Goal: Information Seeking & Learning: Learn about a topic

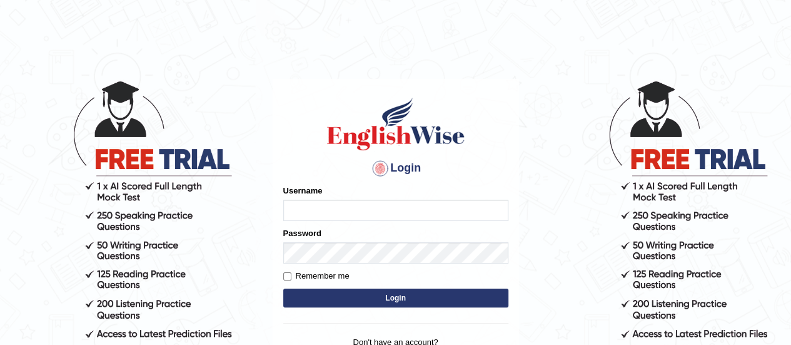
type input "[PERSON_NAME]"
click at [385, 296] on button "Login" at bounding box center [395, 297] width 225 height 19
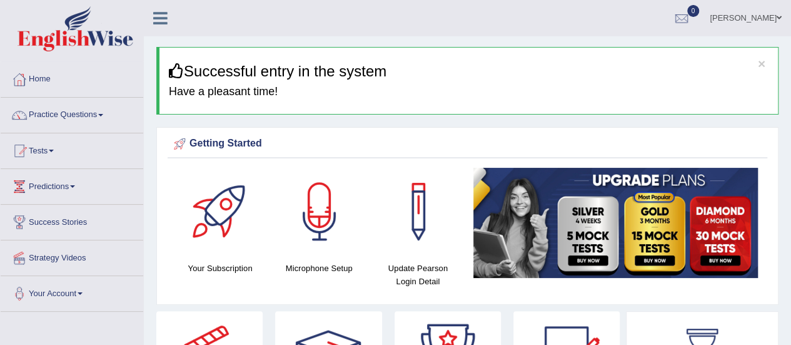
click at [44, 149] on link "Tests" at bounding box center [72, 148] width 143 height 31
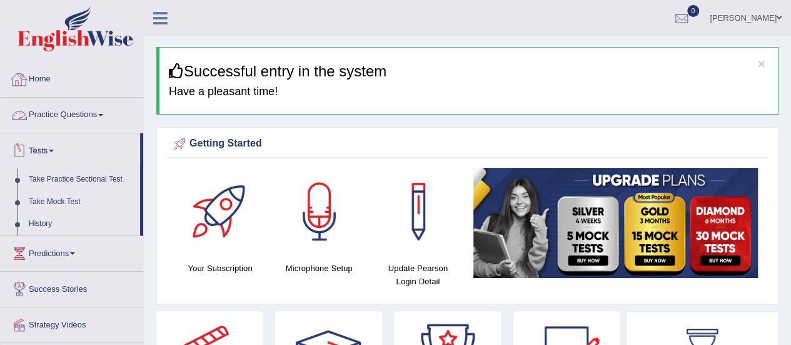
click at [81, 119] on link "Practice Questions" at bounding box center [72, 113] width 143 height 31
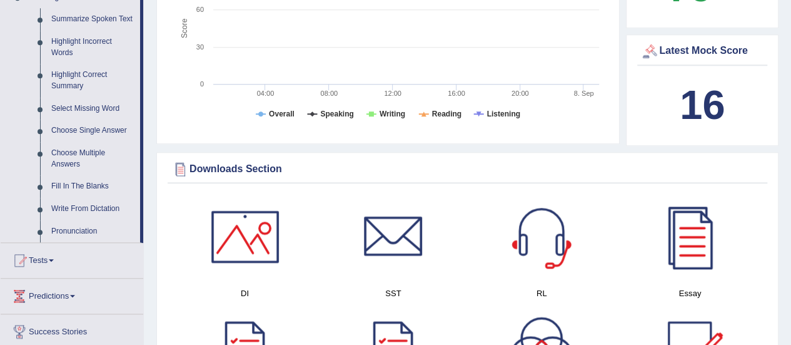
scroll to position [506, 0]
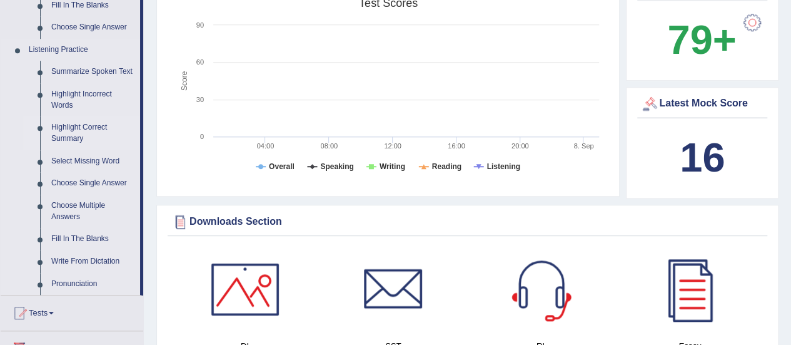
click at [84, 133] on link "Highlight Correct Summary" at bounding box center [93, 132] width 94 height 33
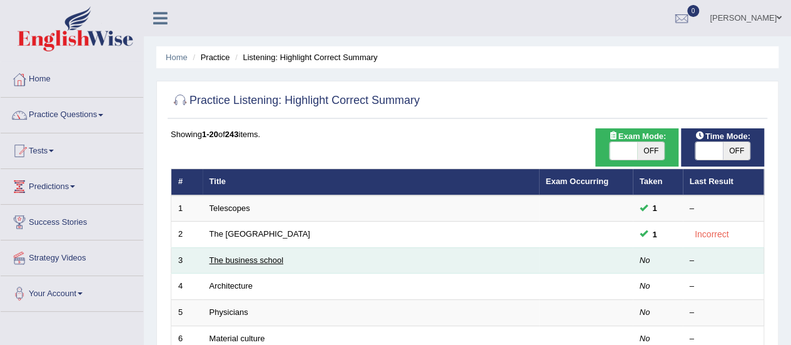
click at [243, 260] on link "The business school" at bounding box center [247, 259] width 74 height 9
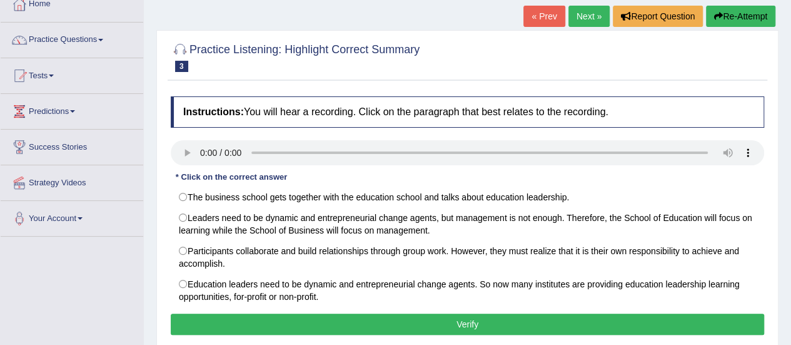
scroll to position [100, 0]
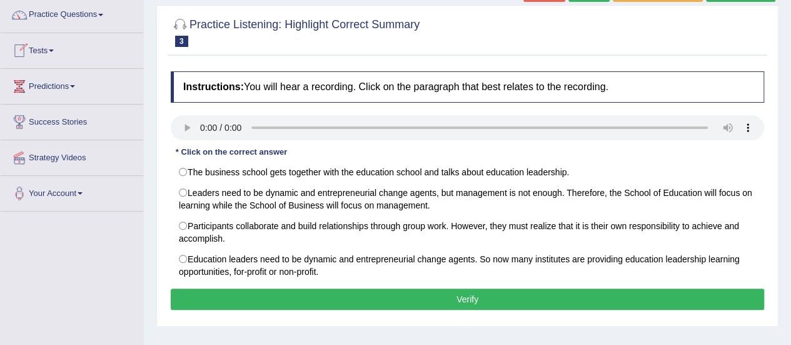
click at [63, 87] on link "Predictions" at bounding box center [72, 84] width 143 height 31
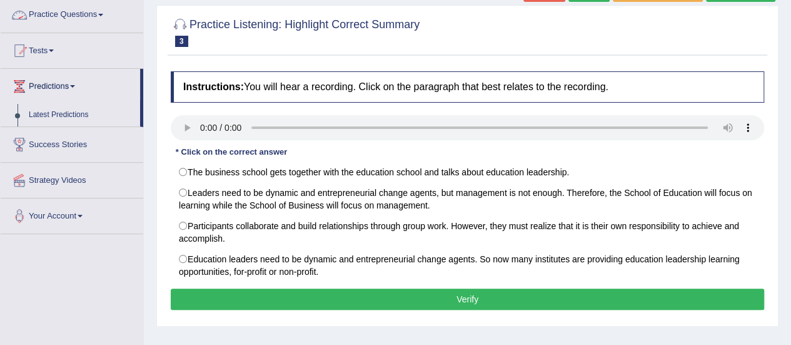
click at [88, 11] on link "Practice Questions" at bounding box center [72, 12] width 143 height 31
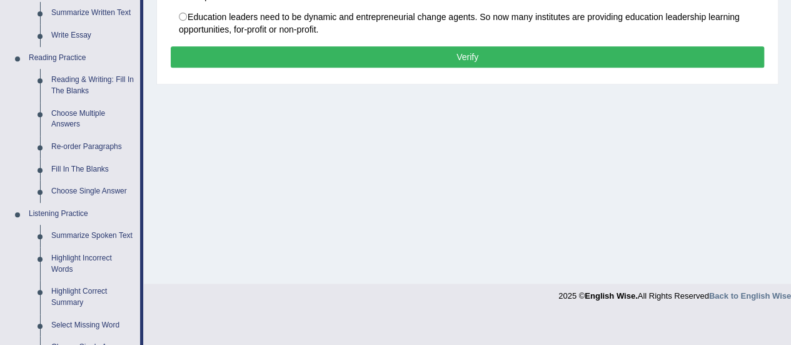
scroll to position [360, 0]
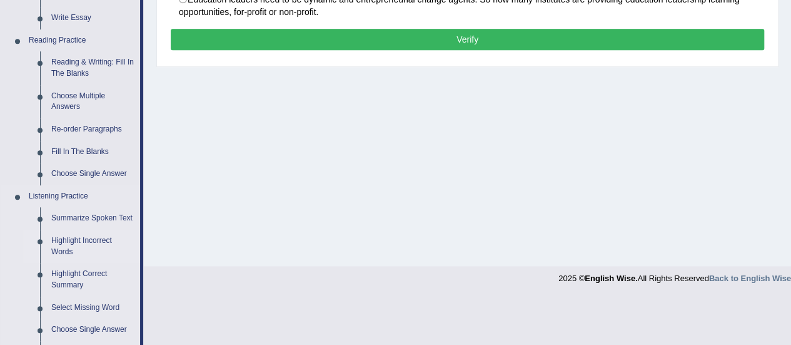
click at [98, 240] on link "Highlight Incorrect Words" at bounding box center [93, 246] width 94 height 33
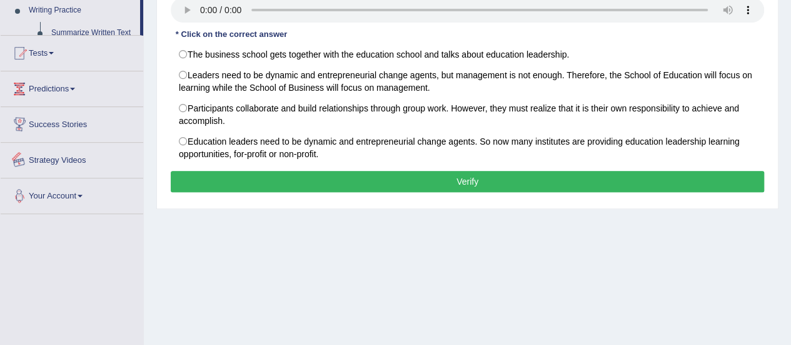
scroll to position [311, 0]
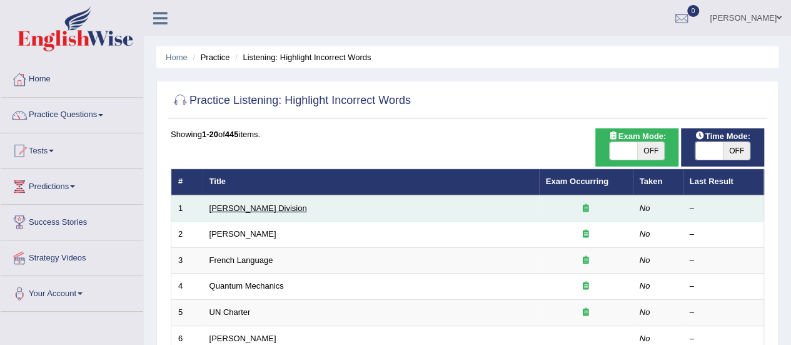
click at [234, 209] on link "[PERSON_NAME] Division" at bounding box center [259, 207] width 98 height 9
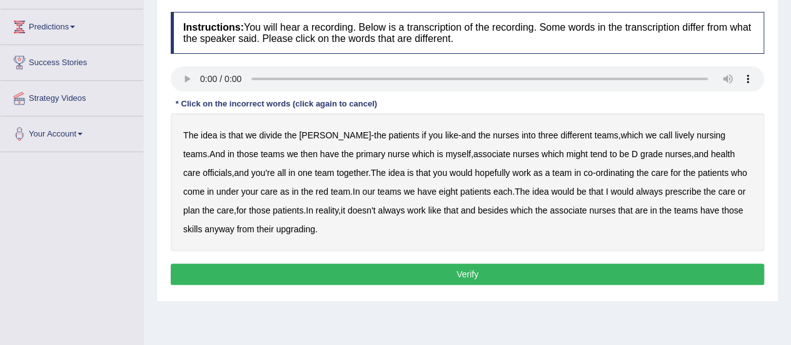
scroll to position [175, 0]
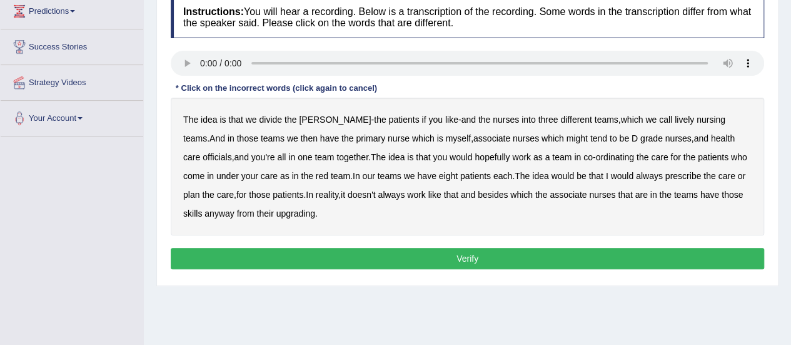
click at [675, 119] on b "lively" at bounding box center [684, 119] width 19 height 10
click at [697, 119] on b "nursing" at bounding box center [711, 119] width 29 height 10
click at [473, 137] on b "associate" at bounding box center [491, 138] width 37 height 10
click at [231, 152] on b "officials" at bounding box center [217, 157] width 29 height 10
click at [362, 176] on b "our" at bounding box center [368, 176] width 13 height 10
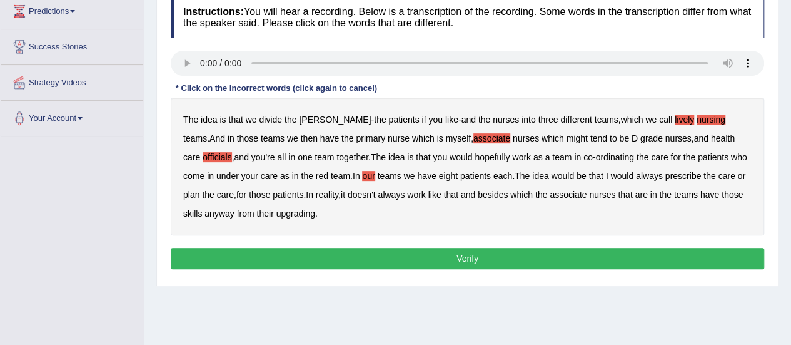
click at [362, 176] on b "our" at bounding box center [368, 176] width 13 height 10
click at [439, 174] on b "eight" at bounding box center [448, 176] width 19 height 10
click at [282, 213] on b "upgrading" at bounding box center [295, 213] width 39 height 10
click at [399, 252] on button "Verify" at bounding box center [468, 258] width 594 height 21
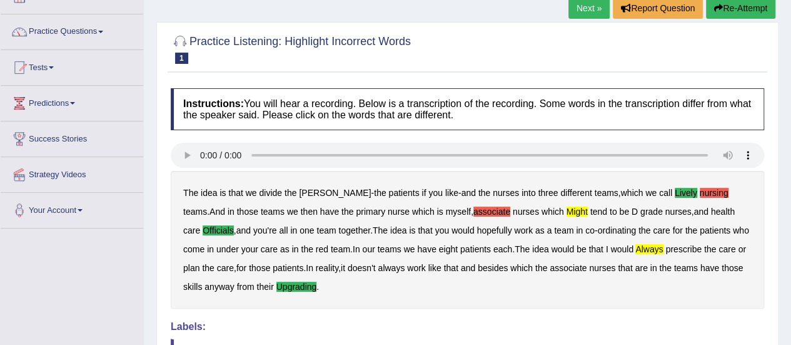
scroll to position [58, 0]
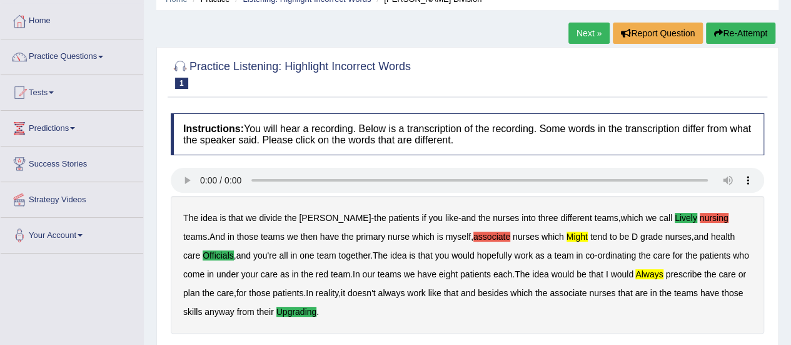
click at [724, 39] on button "Re-Attempt" at bounding box center [740, 33] width 69 height 21
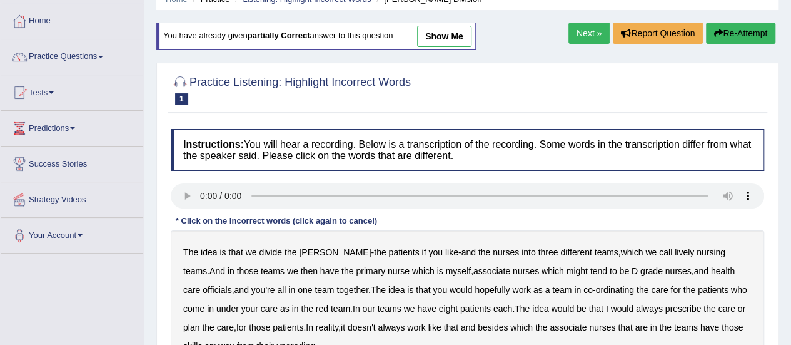
click at [675, 251] on b "lively" at bounding box center [684, 252] width 19 height 10
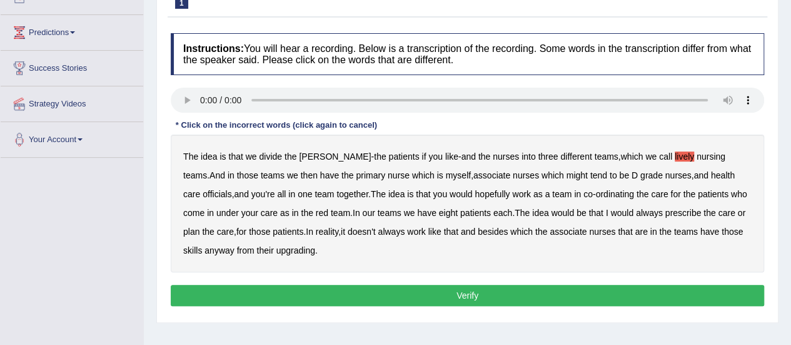
scroll to position [158, 0]
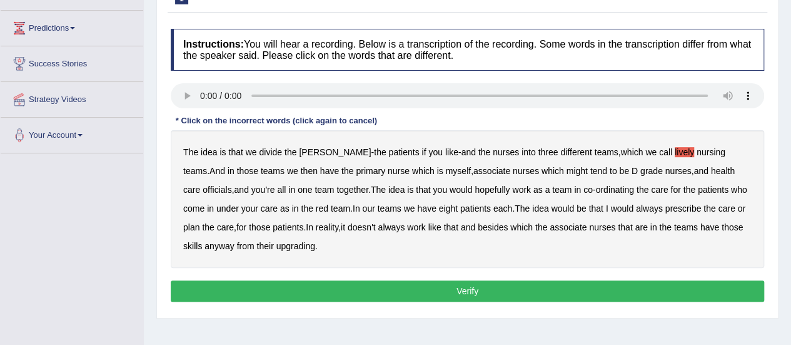
click at [276, 245] on b "upgrading" at bounding box center [295, 246] width 39 height 10
click at [376, 288] on button "Verify" at bounding box center [468, 290] width 594 height 21
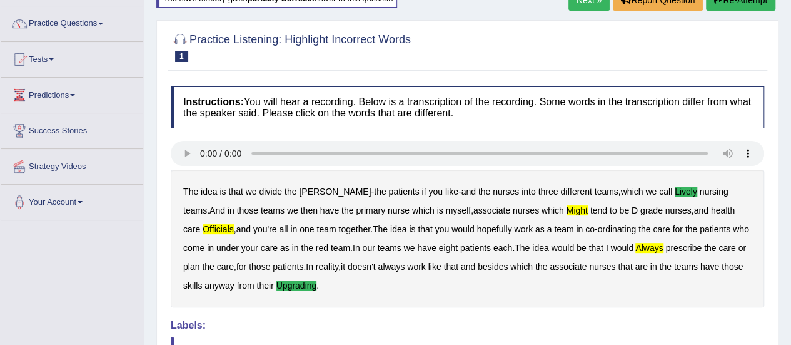
scroll to position [58, 0]
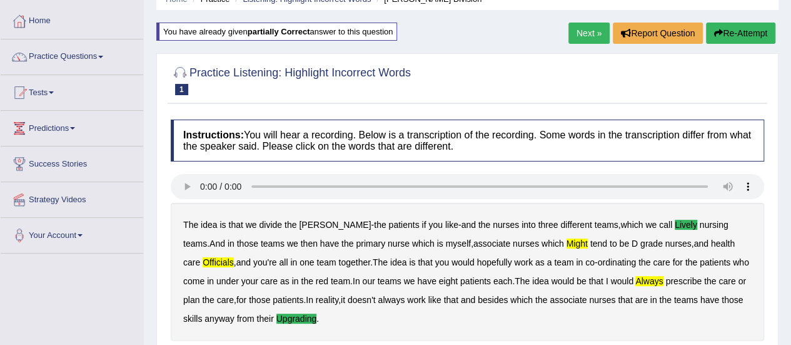
click at [589, 37] on link "Next »" at bounding box center [588, 33] width 41 height 21
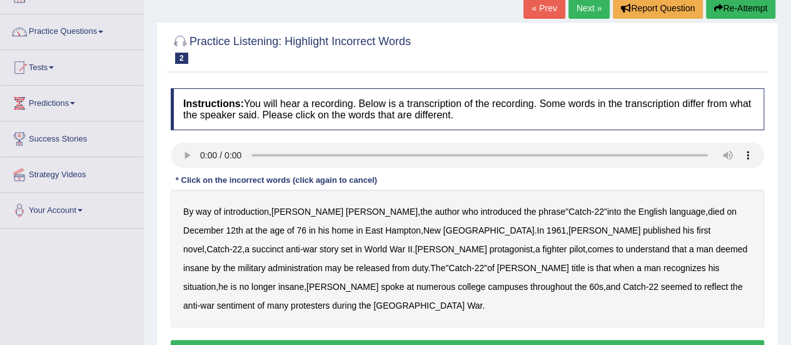
scroll to position [158, 0]
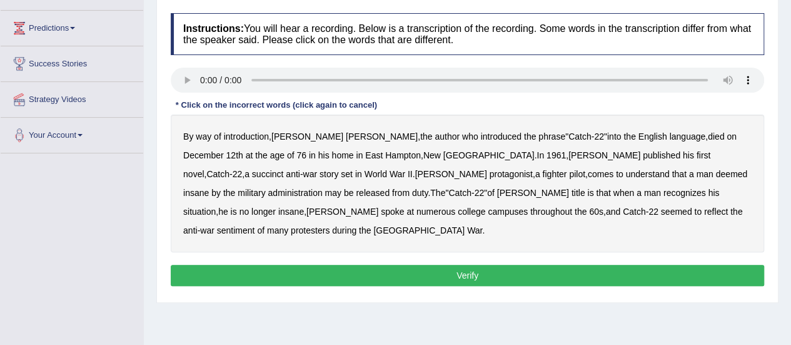
click at [284, 169] on b "succinct" at bounding box center [268, 174] width 32 height 10
click at [322, 188] on b "administration" at bounding box center [295, 193] width 54 height 10
click at [216, 206] on b "situation" at bounding box center [199, 211] width 33 height 10
click at [704, 212] on b "reflect" at bounding box center [716, 211] width 24 height 10
click at [495, 265] on button "Verify" at bounding box center [468, 275] width 594 height 21
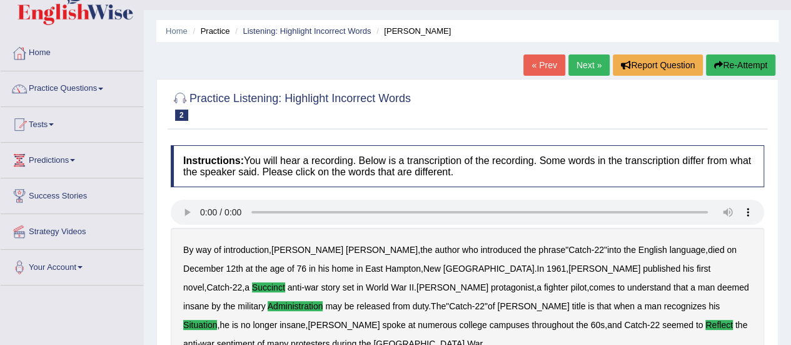
scroll to position [8, 0]
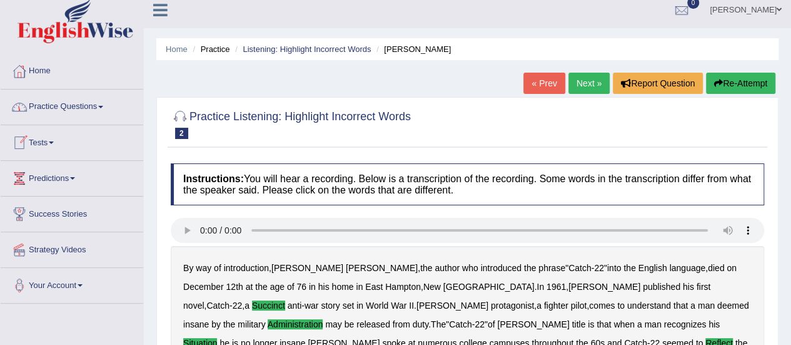
click at [81, 106] on link "Practice Questions" at bounding box center [72, 104] width 143 height 31
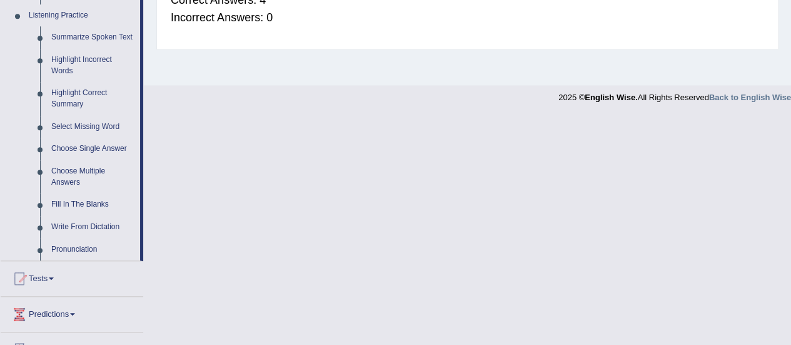
scroll to position [558, 0]
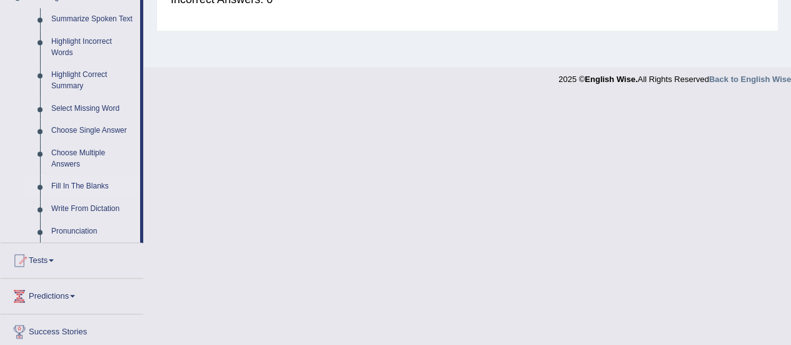
click at [104, 183] on link "Fill In The Blanks" at bounding box center [93, 186] width 94 height 23
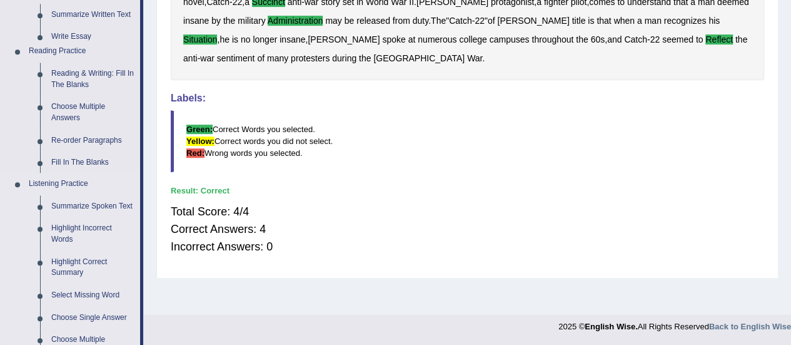
scroll to position [219, 0]
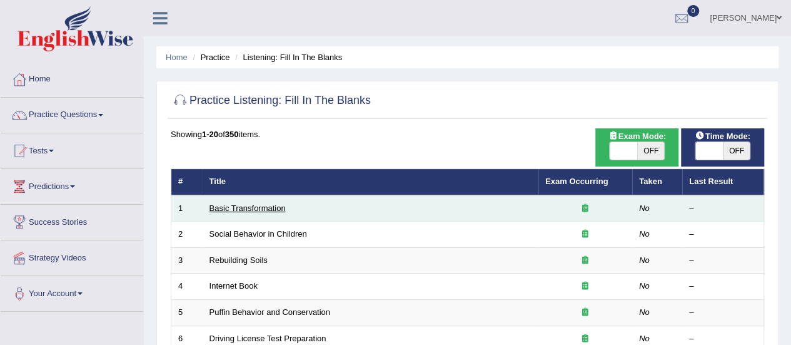
click at [266, 207] on link "Basic Transformation" at bounding box center [248, 207] width 76 height 9
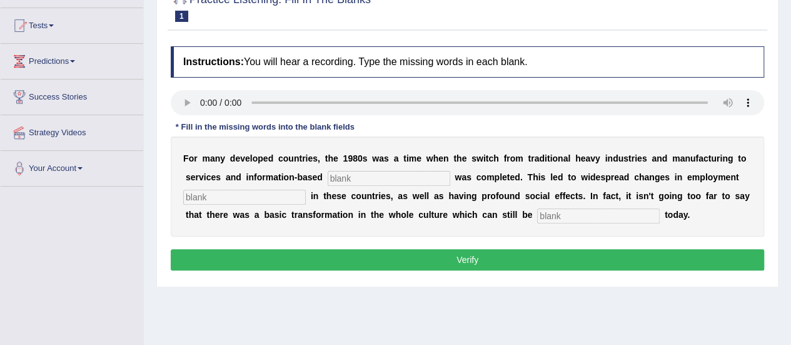
scroll to position [183, 0]
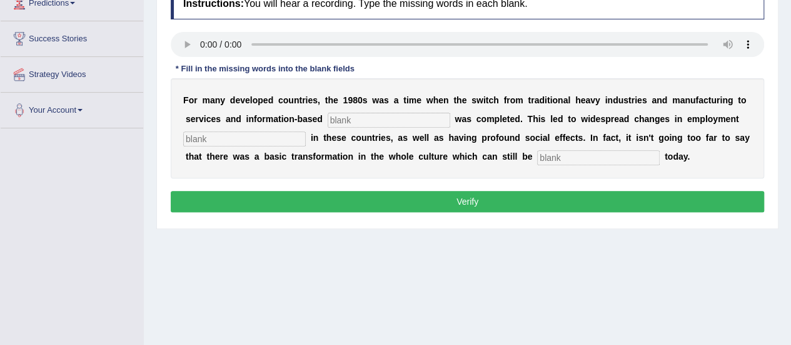
click at [363, 119] on input "text" at bounding box center [389, 120] width 123 height 15
type input "enterprise"
click at [289, 136] on input "text" at bounding box center [244, 138] width 123 height 15
type input "pattern"
click at [552, 153] on input "text" at bounding box center [598, 157] width 123 height 15
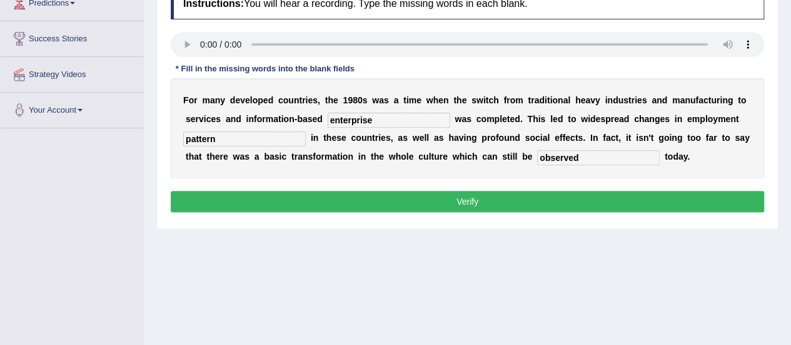
type input "observed"
click at [223, 138] on input "pattern" at bounding box center [244, 138] width 123 height 15
type input "patterns"
click at [380, 197] on button "Verify" at bounding box center [468, 201] width 594 height 21
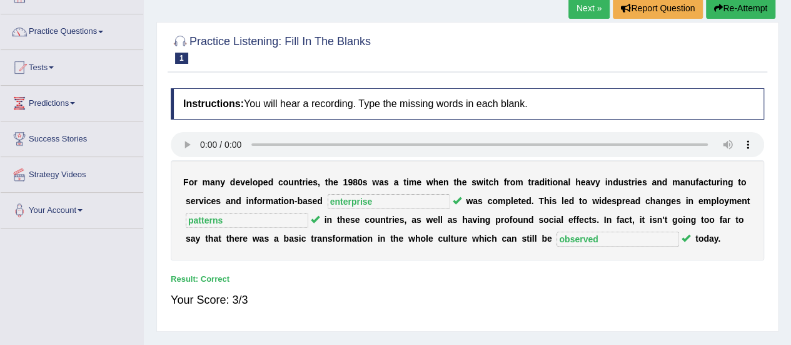
scroll to position [41, 0]
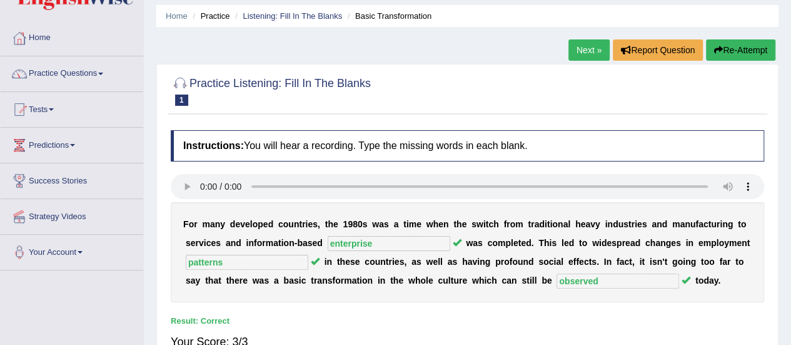
click at [597, 53] on link "Next »" at bounding box center [588, 49] width 41 height 21
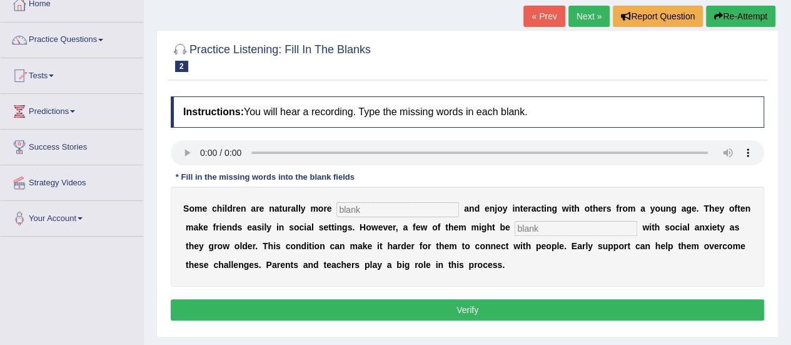
scroll to position [133, 0]
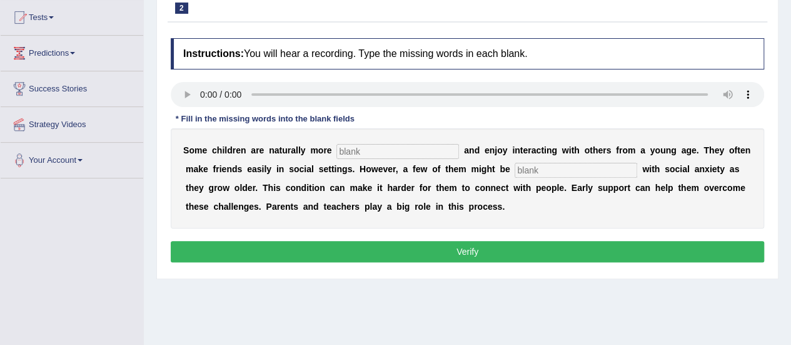
click at [393, 146] on input "text" at bounding box center [397, 151] width 123 height 15
type input "socialbele"
click at [532, 169] on input "text" at bounding box center [576, 170] width 123 height 15
click at [525, 170] on input "diogniosed" at bounding box center [576, 170] width 123 height 15
click at [530, 170] on input "diogniosed" at bounding box center [576, 170] width 123 height 15
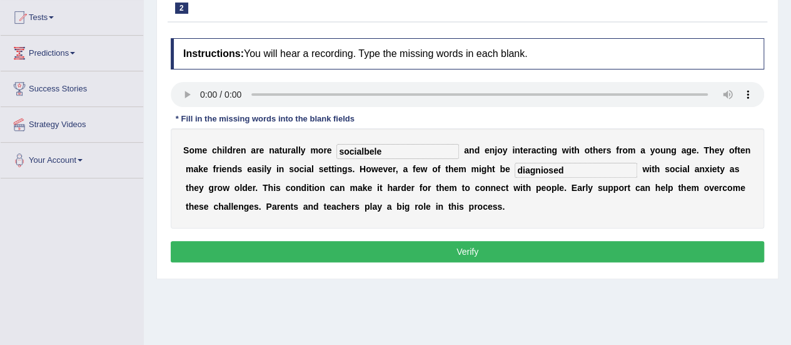
click at [544, 168] on input "diagniosed" at bounding box center [576, 170] width 123 height 15
type input "diagnosed"
click at [380, 151] on input "socialbele" at bounding box center [397, 151] width 123 height 15
click at [380, 151] on input "socialbele sociable" at bounding box center [397, 151] width 123 height 15
click at [362, 151] on input "sociable" at bounding box center [397, 151] width 123 height 15
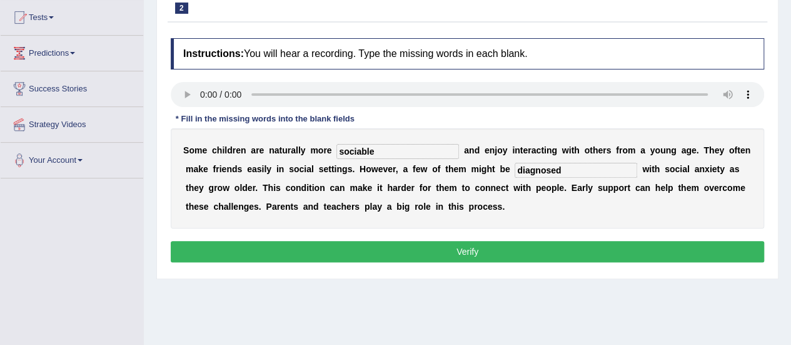
type input "sociable"
click at [446, 257] on button "Verify" at bounding box center [468, 251] width 594 height 21
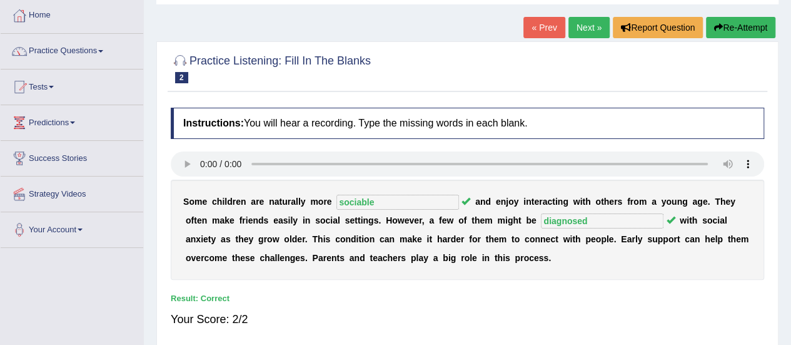
scroll to position [33, 0]
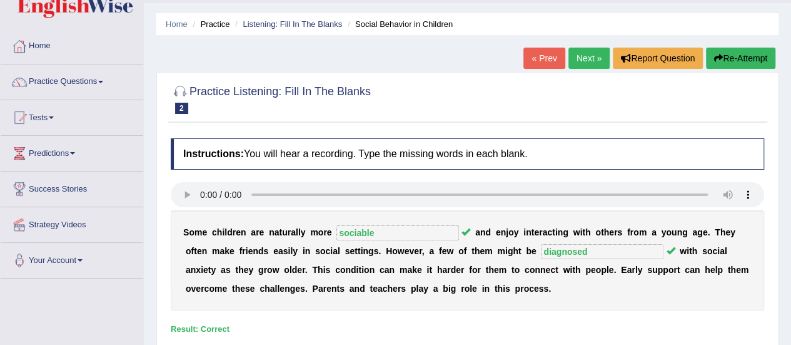
click at [590, 56] on link "Next »" at bounding box center [588, 58] width 41 height 21
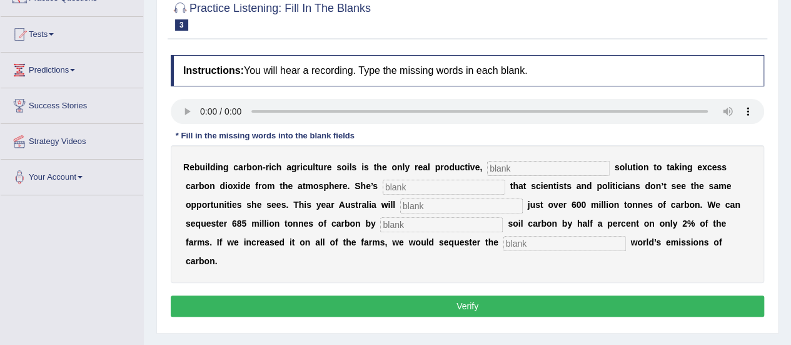
scroll to position [166, 0]
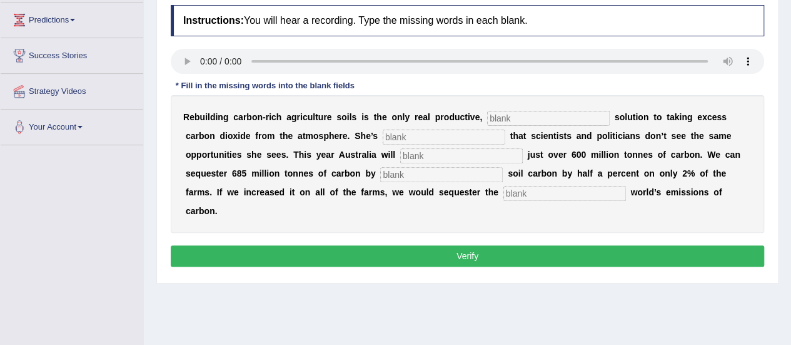
click at [528, 122] on input "text" at bounding box center [548, 118] width 123 height 15
click at [530, 121] on input "text" at bounding box center [548, 118] width 123 height 15
click at [75, 19] on span at bounding box center [72, 20] width 5 height 3
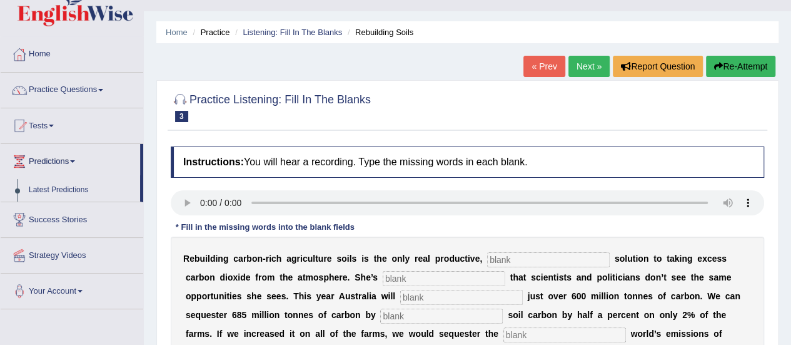
scroll to position [8, 0]
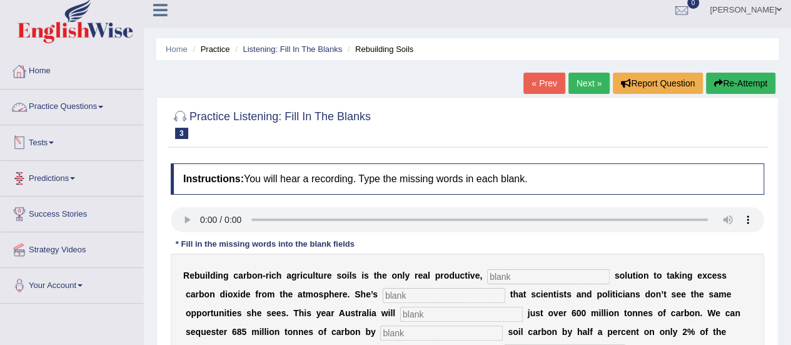
click at [90, 111] on link "Practice Questions" at bounding box center [72, 104] width 143 height 31
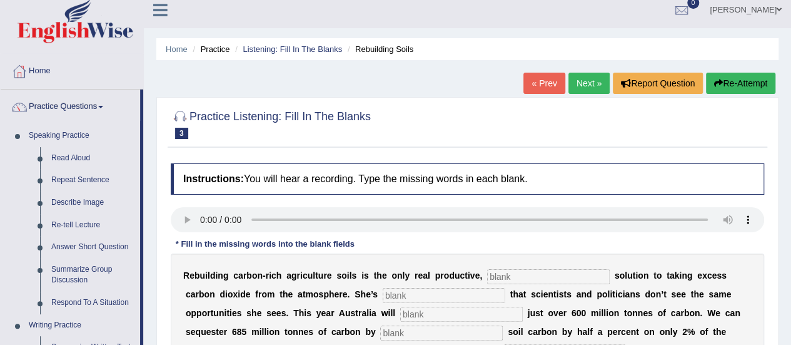
click at [90, 111] on link "Practice Questions" at bounding box center [70, 104] width 139 height 31
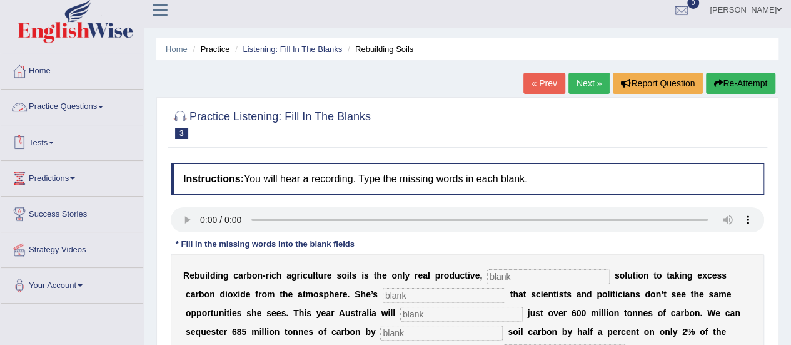
click at [83, 100] on link "Practice Questions" at bounding box center [72, 104] width 143 height 31
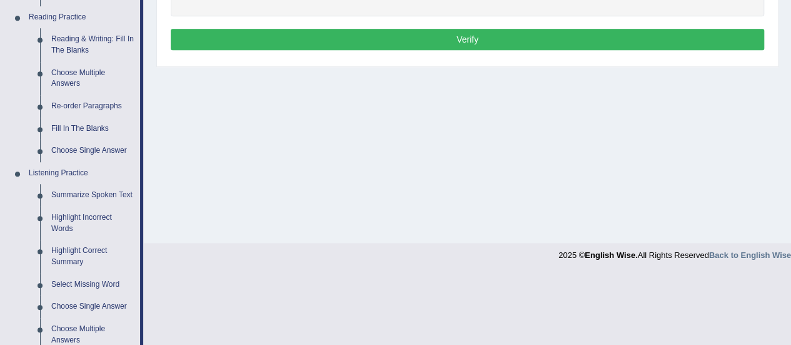
scroll to position [291, 0]
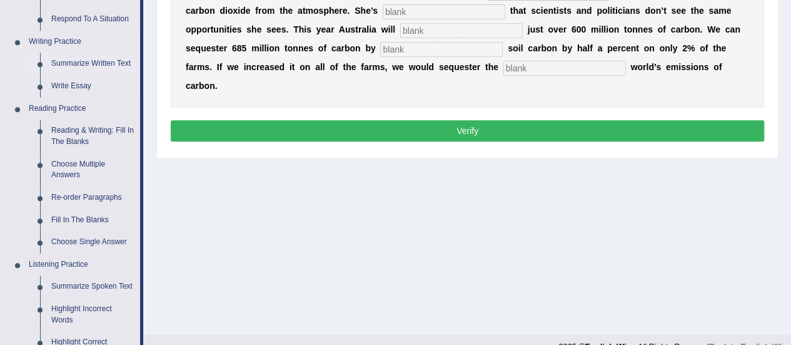
click at [101, 57] on link "Summarize Written Text" at bounding box center [93, 64] width 94 height 23
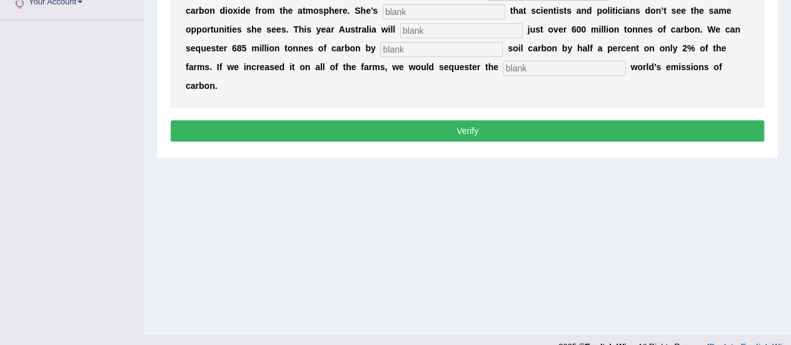
scroll to position [311, 0]
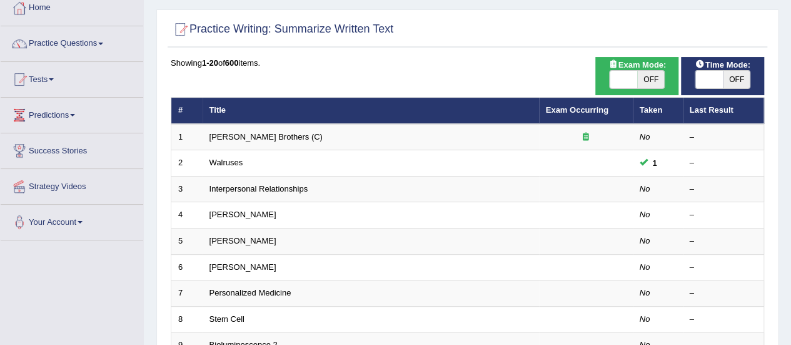
scroll to position [75, 0]
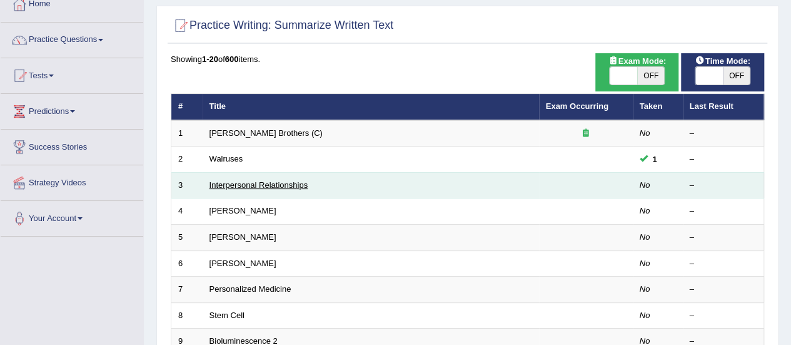
click at [261, 183] on link "Interpersonal Relationships" at bounding box center [259, 184] width 99 height 9
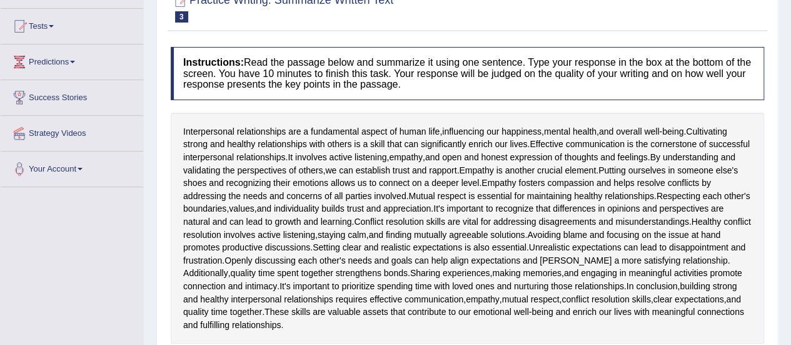
click at [791, 220] on html "Toggle navigation Home Practice Questions Speaking Practice Read Aloud Repeat S…" at bounding box center [395, 48] width 791 height 345
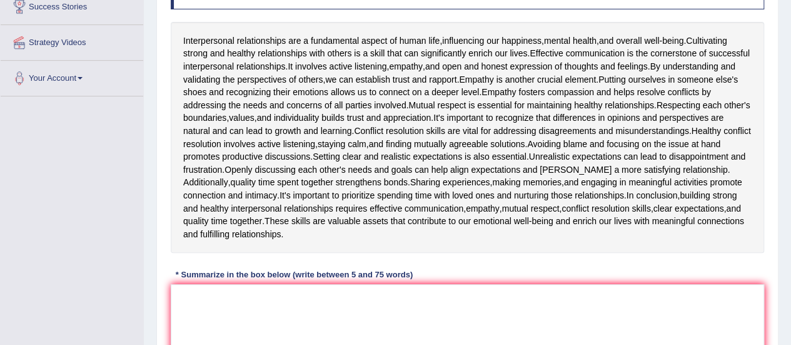
scroll to position [208, 0]
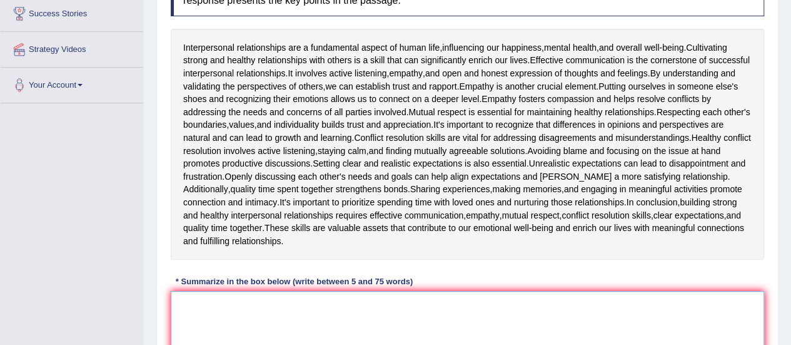
click at [325, 306] on textarea at bounding box center [468, 351] width 594 height 121
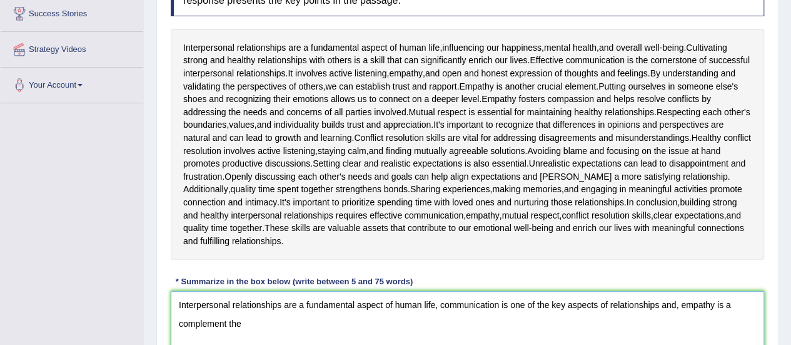
click at [659, 304] on textarea "Interpersonal relationships are a fundamental aspect of human life, communicati…" at bounding box center [468, 351] width 594 height 121
click at [465, 324] on textarea "Interpersonal relationships are a fundamental aspect of human life, communicati…" at bounding box center [468, 351] width 594 height 121
click at [473, 324] on textarea "Interpersonal relationships are a fundamental aspect of human life, communicati…" at bounding box center [468, 351] width 594 height 121
click at [388, 321] on textarea "Interpersonal relationships are a fundamental aspect of human life, communicati…" at bounding box center [468, 351] width 594 height 121
click at [563, 320] on textarea "Interpersonal relationships are a fundamental aspect of human life, communicati…" at bounding box center [468, 351] width 594 height 121
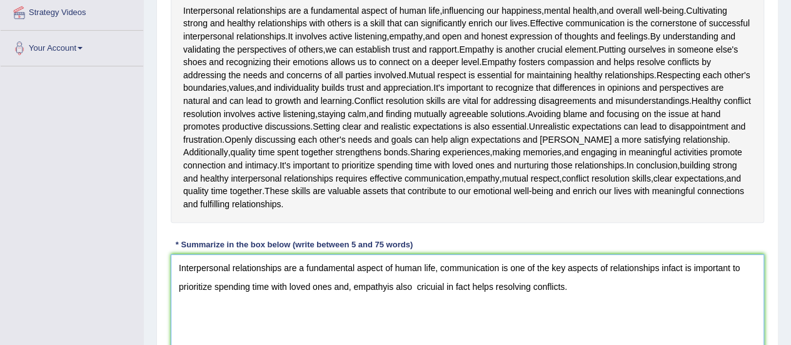
scroll to position [244, 0]
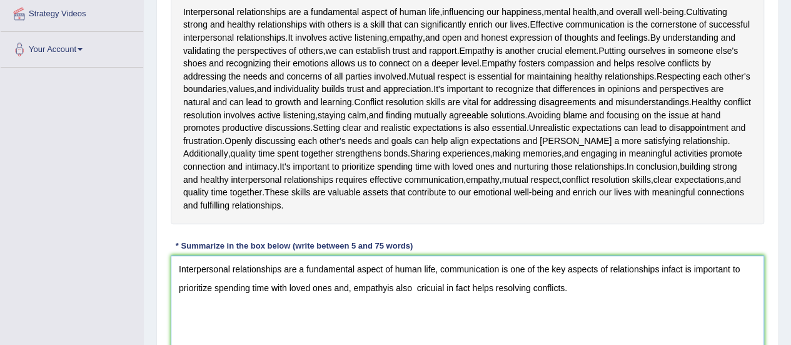
click at [681, 265] on textarea "Interpersonal relationships are a fundamental aspect of human life, communicati…" at bounding box center [468, 315] width 594 height 121
click at [662, 285] on textarea "Interpersonal relationships are a fundamental aspect of human life, communicati…" at bounding box center [468, 315] width 594 height 121
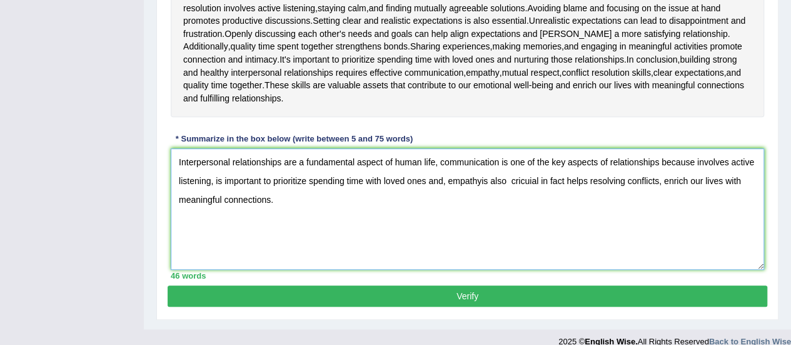
scroll to position [358, 0]
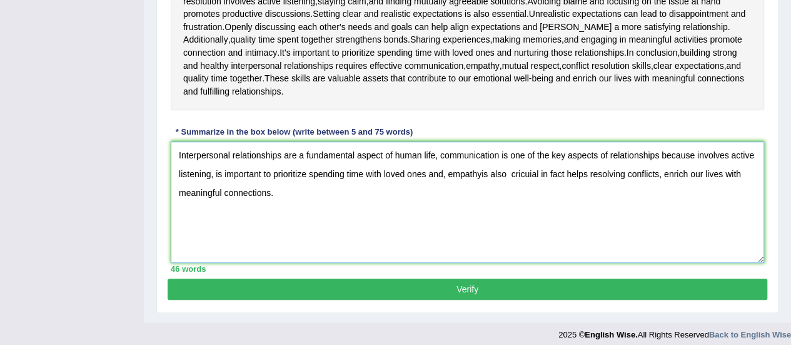
click at [479, 171] on textarea "Interpersonal relationships are a fundamental aspect of human life, communicati…" at bounding box center [468, 201] width 594 height 121
click at [508, 173] on textarea "Interpersonal relationships are a fundamental aspect of human life, communicati…" at bounding box center [468, 201] width 594 height 121
click at [495, 176] on textarea "Interpersonal relationships are a fundamental aspect of human life, communicati…" at bounding box center [468, 201] width 594 height 121
type textarea "Interpersonal relationships are a fundamental aspect of human life, communicati…"
click at [478, 284] on button "Verify" at bounding box center [468, 288] width 600 height 21
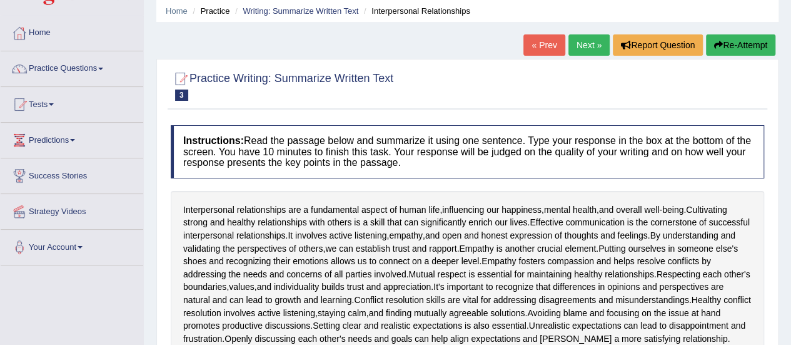
scroll to position [0, 0]
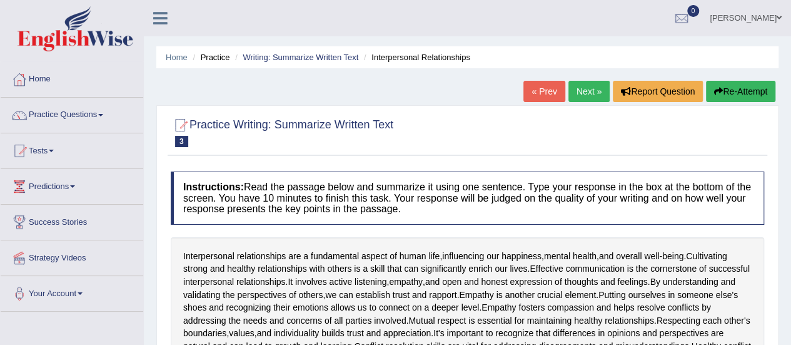
click at [81, 118] on link "Practice Questions" at bounding box center [72, 113] width 143 height 31
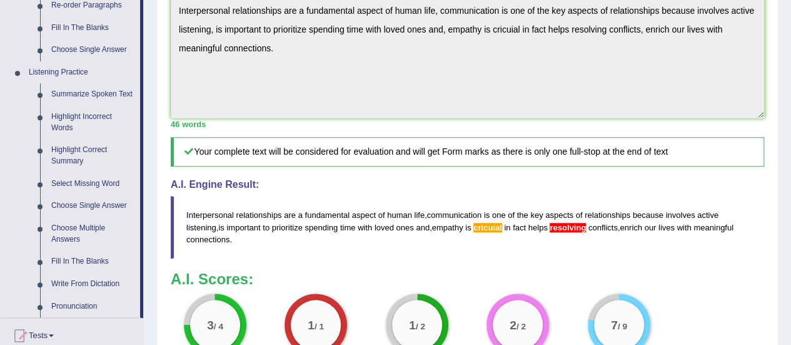
scroll to position [458, 0]
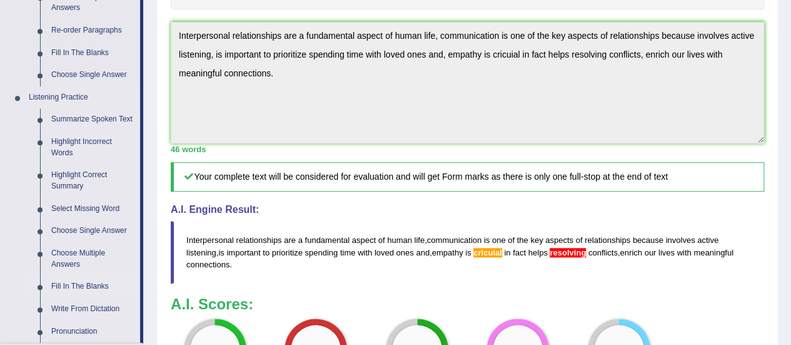
click at [86, 285] on link "Fill In The Blanks" at bounding box center [93, 286] width 94 height 23
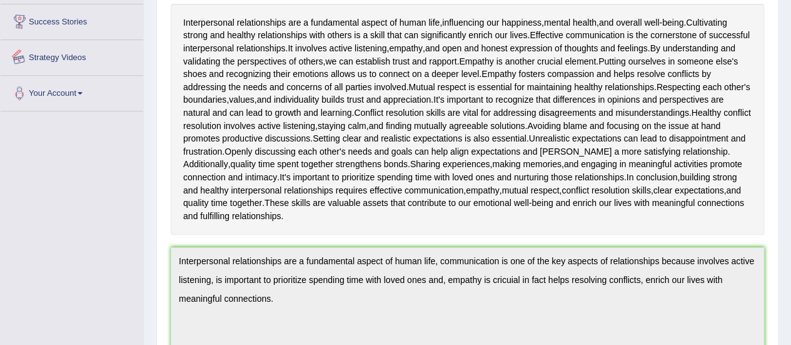
scroll to position [375, 0]
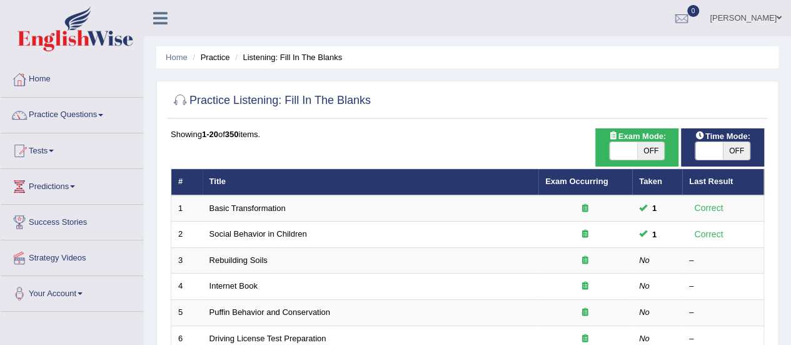
click at [90, 114] on link "Practice Questions" at bounding box center [72, 113] width 143 height 31
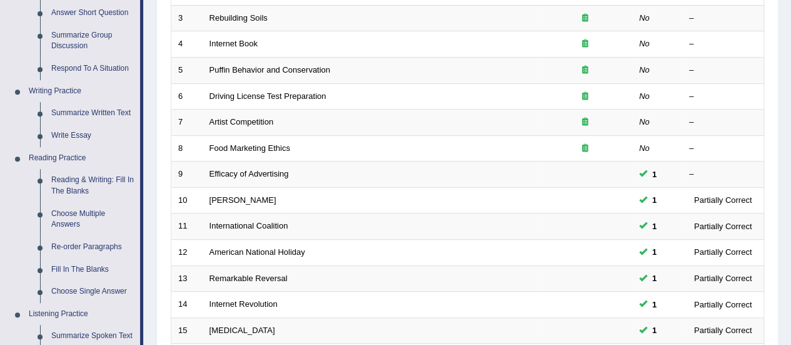
scroll to position [233, 0]
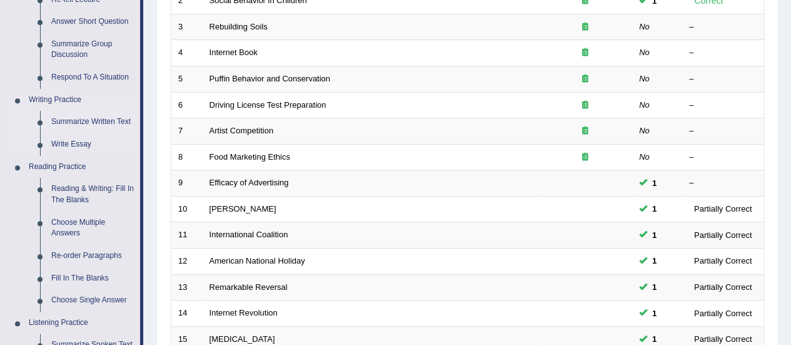
click at [104, 126] on link "Summarize Written Text" at bounding box center [93, 122] width 94 height 23
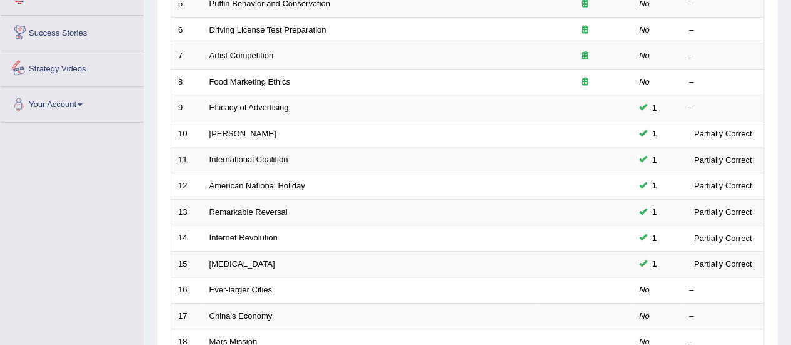
scroll to position [632, 0]
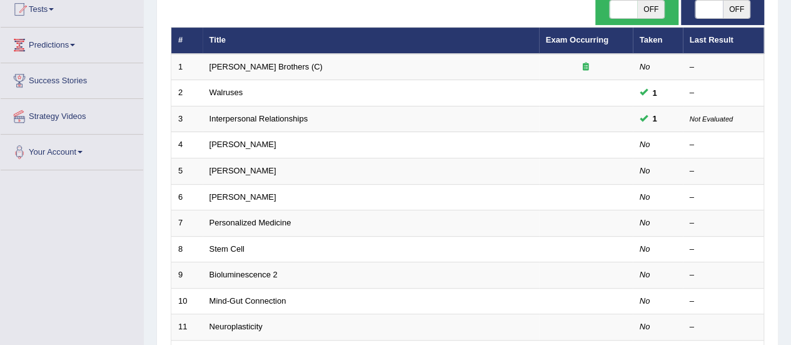
scroll to position [150, 0]
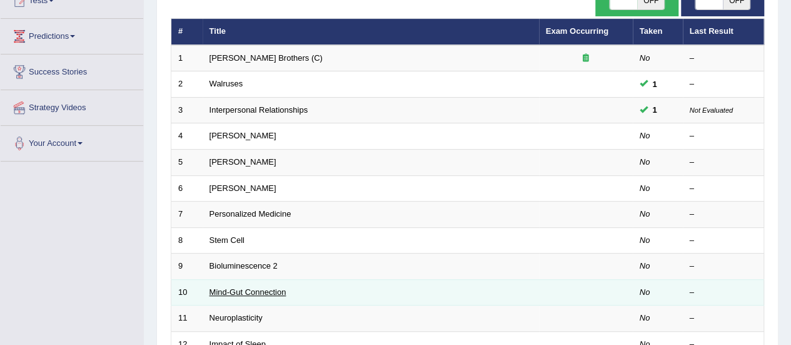
click at [248, 287] on link "Mind-Gut Connection" at bounding box center [248, 291] width 77 height 9
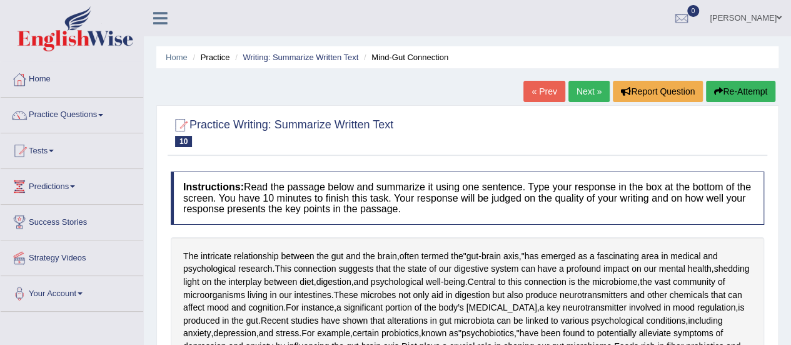
click at [789, 340] on div "Home Practice Writing: Summarize Written Text Mind-Gut Connection « Prev Next »…" at bounding box center [467, 327] width 647 height 654
click at [791, 340] on html "Toggle navigation Home Practice Questions Speaking Practice Read Aloud Repeat S…" at bounding box center [395, 172] width 791 height 345
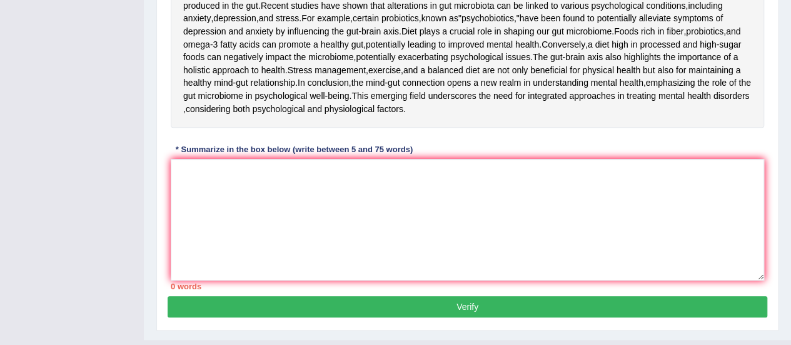
scroll to position [320, 0]
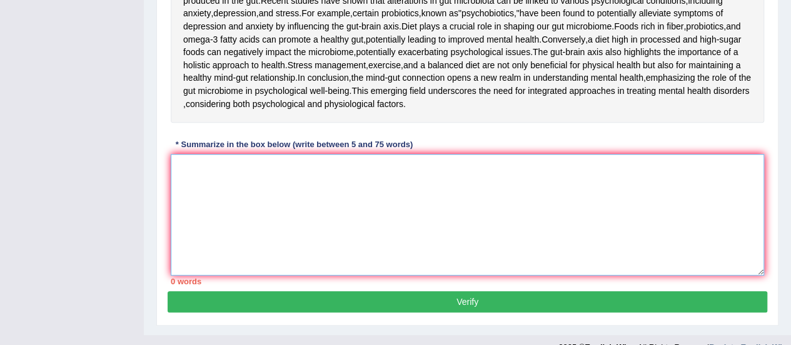
click at [655, 275] on textarea at bounding box center [468, 214] width 594 height 121
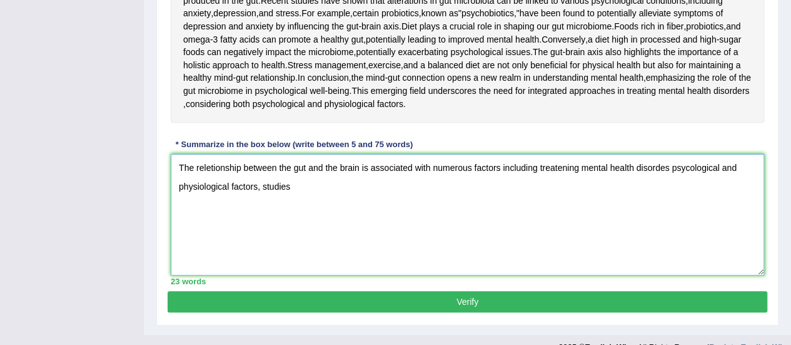
click at [258, 275] on textarea "The reletionship between the gut and the brain is associated with numerous fact…" at bounding box center [468, 214] width 594 height 121
click at [261, 275] on textarea "The reletionship between the gut and the brain is associated with numerous fact…" at bounding box center [468, 214] width 594 height 121
click at [321, 275] on textarea "The reletionship between the gut and the brain is associated with numerous fact…" at bounding box center [468, 214] width 594 height 121
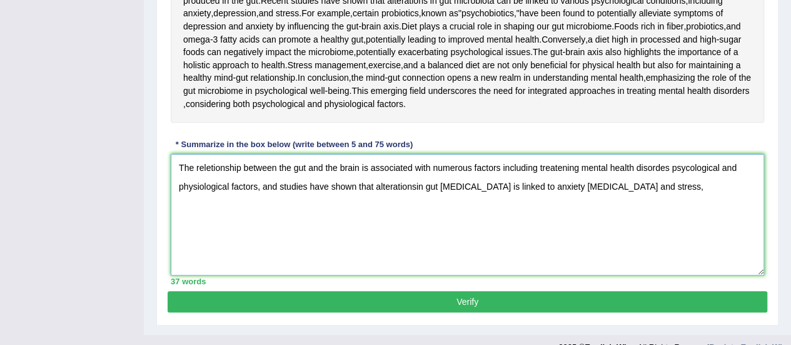
click at [409, 275] on textarea "The reletionship between the gut and the brain is associated with numerous fact…" at bounding box center [468, 214] width 594 height 121
click at [412, 275] on textarea "The reletionship between the gut and the brain is associated with numerous fact…" at bounding box center [468, 214] width 594 height 121
click at [418, 275] on textarea "The reletionship between the gut and the brain is associated with numerous fact…" at bounding box center [468, 214] width 594 height 121
click at [645, 275] on textarea "The reletionship between the gut and the brain is associated with numerous fact…" at bounding box center [468, 214] width 594 height 121
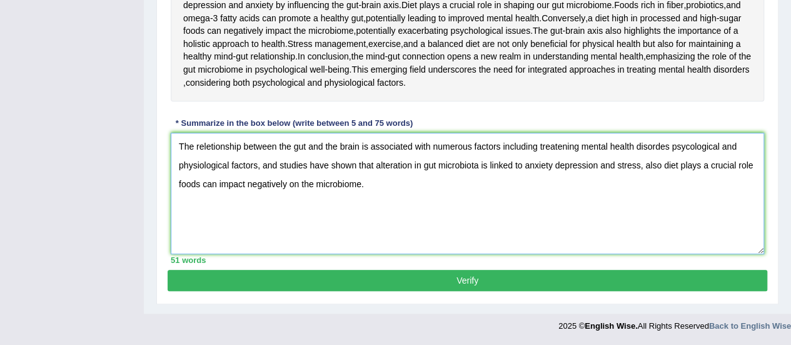
scroll to position [417, 0]
click at [211, 170] on textarea "The reletionship between the gut and the brain is associated with numerous fact…" at bounding box center [468, 193] width 594 height 121
click at [633, 169] on textarea "The relationship between the gut and the brain is associated with numerous fact…" at bounding box center [468, 193] width 594 height 121
click at [691, 171] on textarea "The relationship between the gut and the brain is associated with numerous fact…" at bounding box center [468, 193] width 594 height 121
click at [551, 189] on textarea "The relationship between the gut and the brain is associated with numerous fact…" at bounding box center [468, 193] width 594 height 121
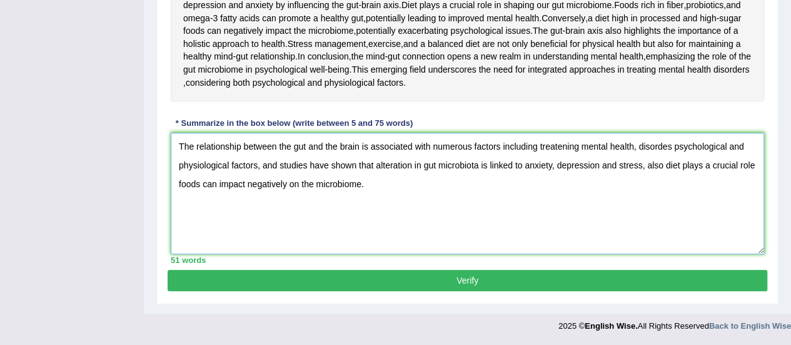
click at [755, 189] on textarea "The relationship between the gut and the brain is associated with numerous fact…" at bounding box center [468, 193] width 594 height 121
type textarea "The relationship between the gut and the brain is associated with numerous fact…"
click at [463, 291] on button "Verify" at bounding box center [468, 280] width 600 height 21
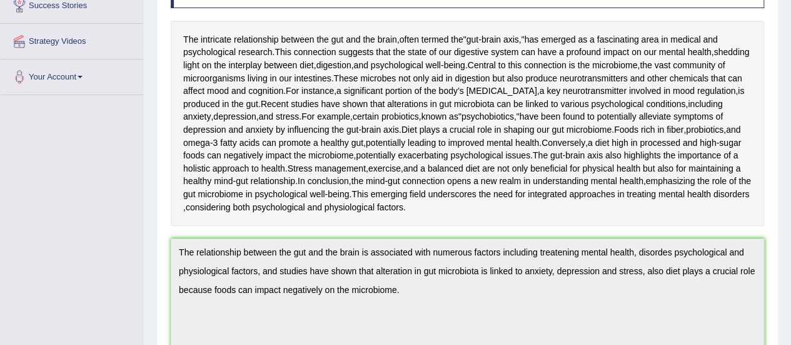
scroll to position [241, 0]
